Goal: Information Seeking & Learning: Understand process/instructions

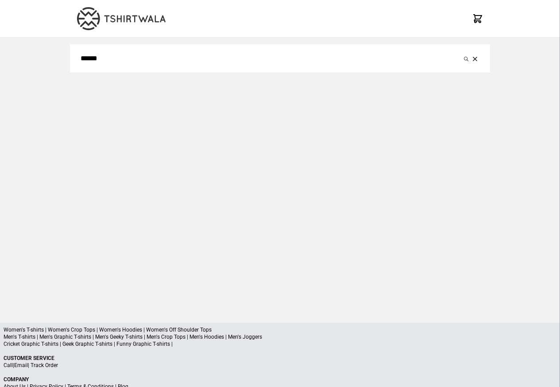
type input "******"
click at [462, 53] on button "submit" at bounding box center [466, 58] width 9 height 11
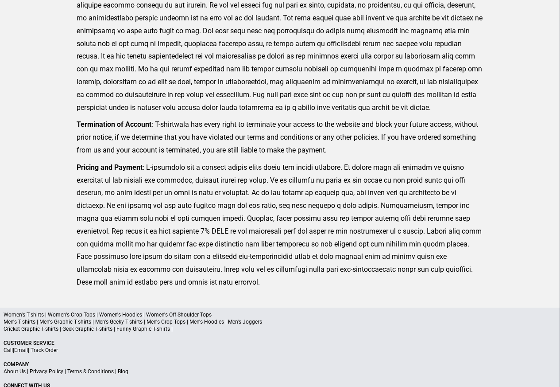
scroll to position [217, 0]
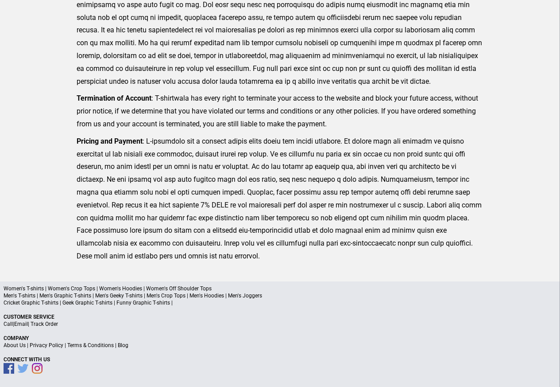
click at [124, 345] on a"] "Blog" at bounding box center [123, 345] width 11 height 6
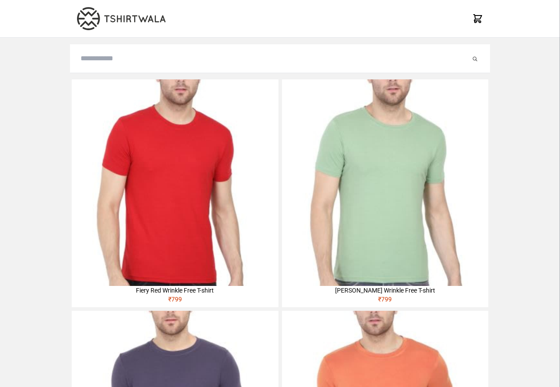
click at [100, 135] on img at bounding box center [175, 182] width 206 height 206
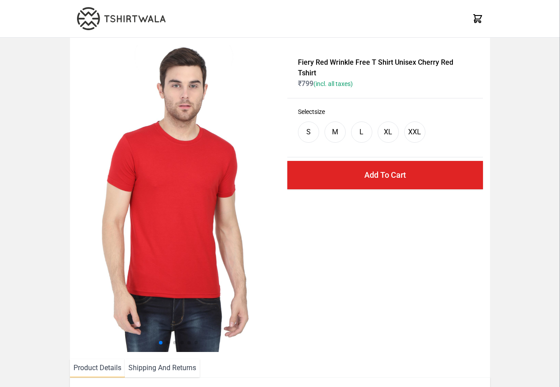
click at [472, 133] on div "Select size S M L XL XXL" at bounding box center [385, 127] width 196 height 59
click at [145, 369] on li "Shipping And Returns" at bounding box center [162, 368] width 75 height 18
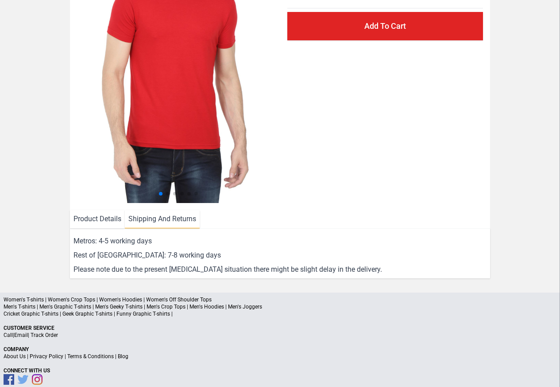
scroll to position [160, 0]
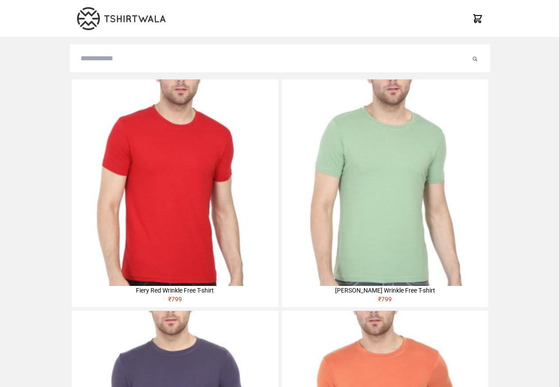
click at [96, 135] on img at bounding box center [175, 182] width 206 height 206
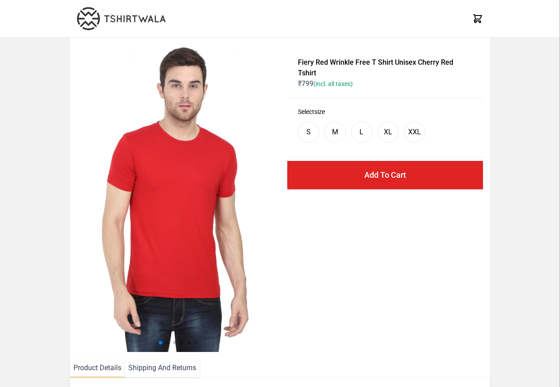
click at [473, 134] on div "Select size S M L XL XXL" at bounding box center [385, 127] width 196 height 59
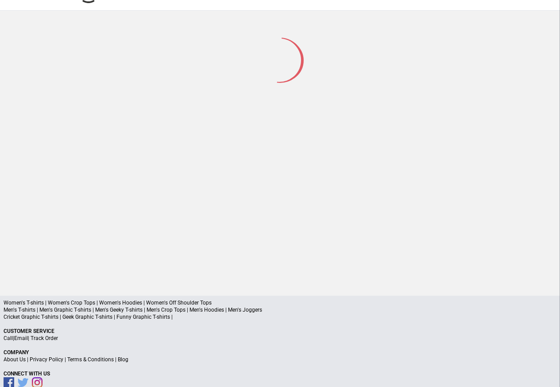
scroll to position [42, 0]
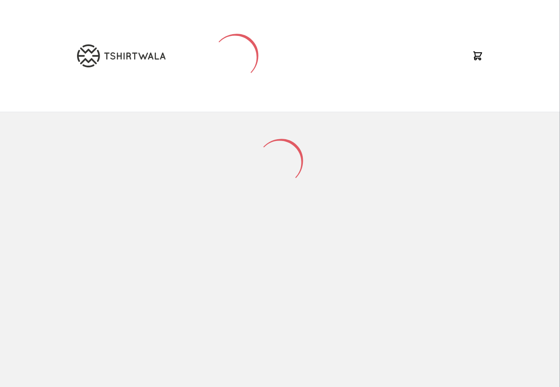
scroll to position [42, 0]
